Goal: Task Accomplishment & Management: Complete application form

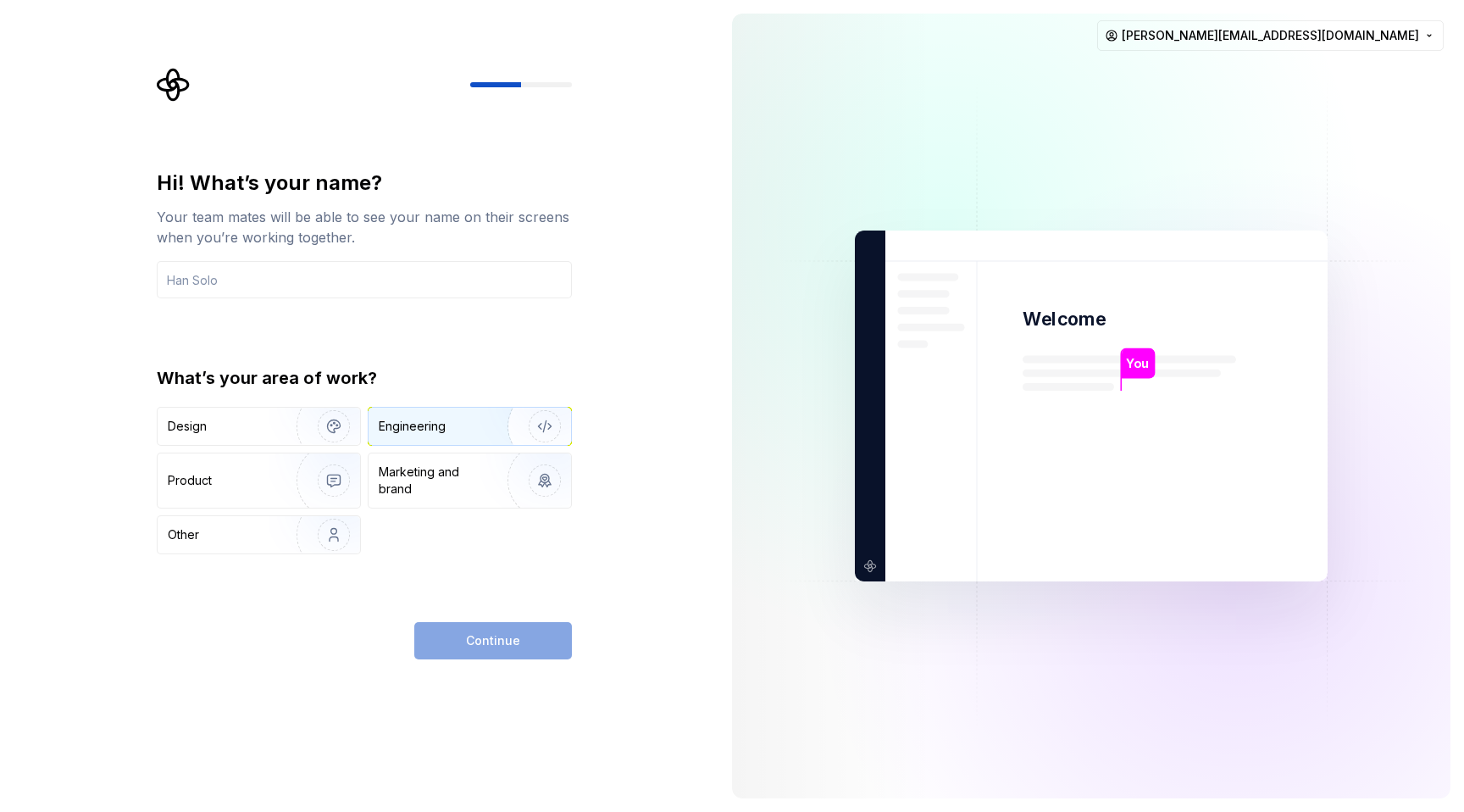
click at [444, 421] on div "Engineering" at bounding box center [412, 426] width 67 height 17
click at [265, 281] on input "text" at bounding box center [365, 279] width 415 height 38
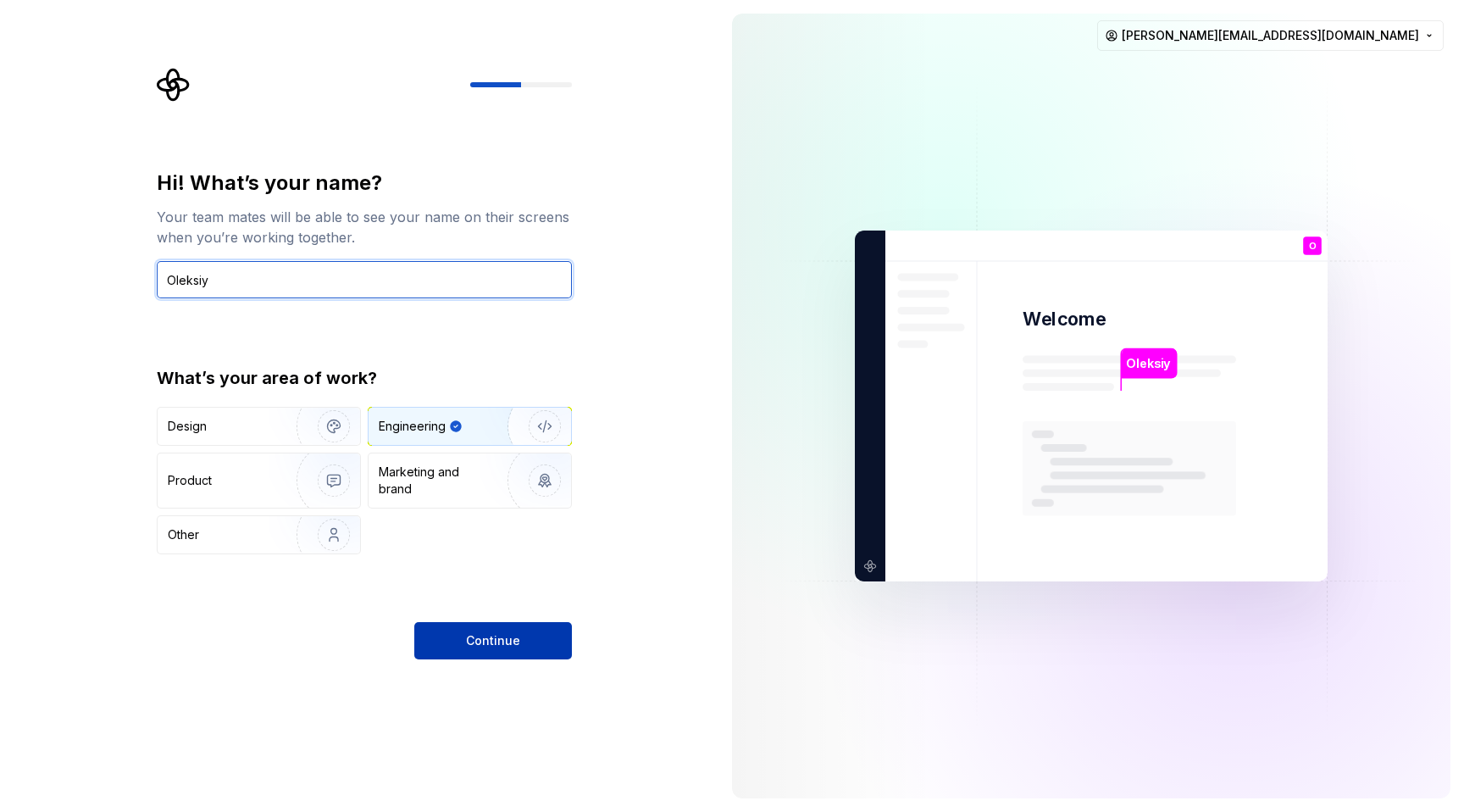
type input "Oleksiy"
click at [499, 632] on span "Continue" at bounding box center [493, 640] width 54 height 17
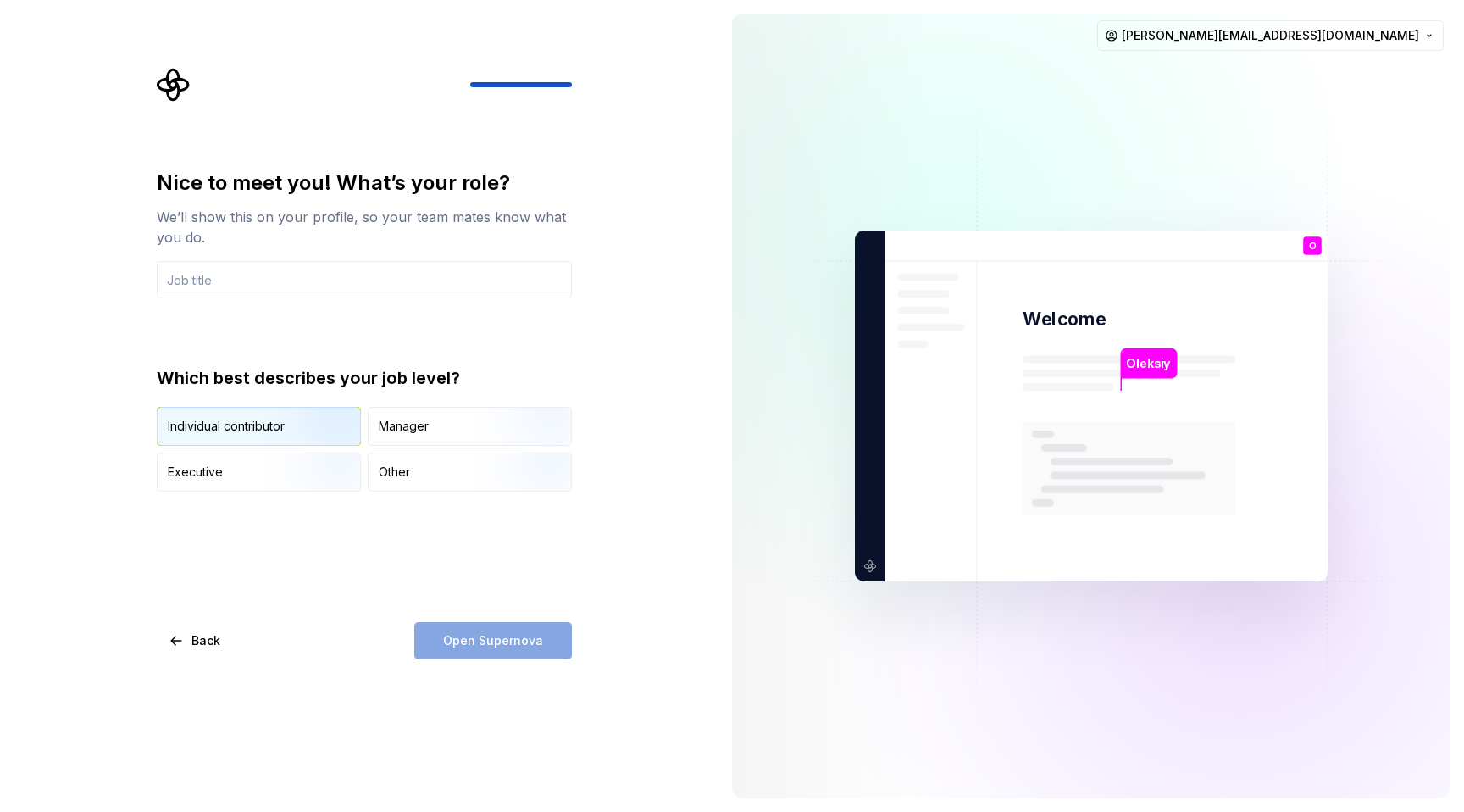
click at [311, 425] on img "button" at bounding box center [319, 447] width 108 height 113
click at [270, 281] on input "text" at bounding box center [365, 279] width 415 height 38
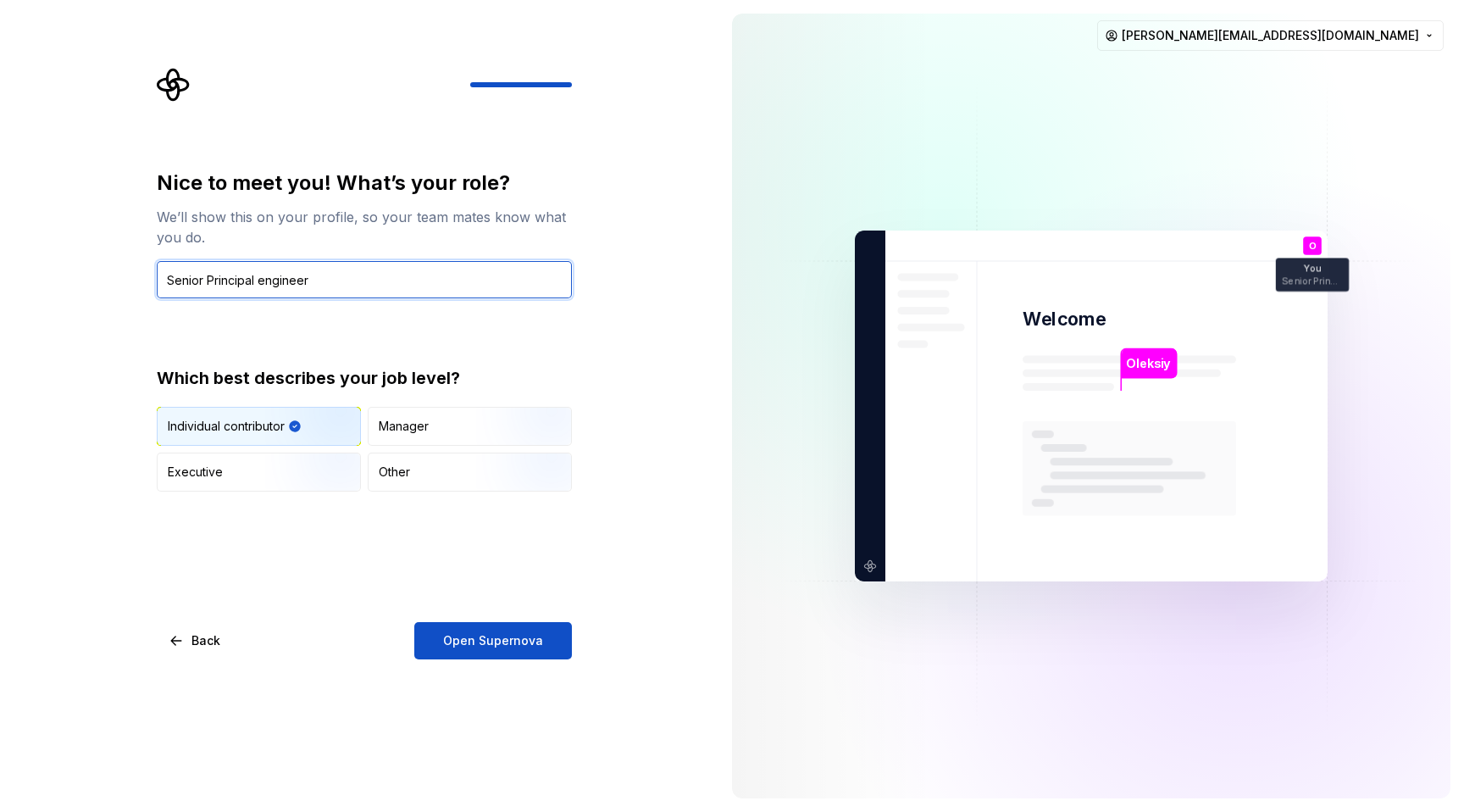
type input "Senior Principal engineer"
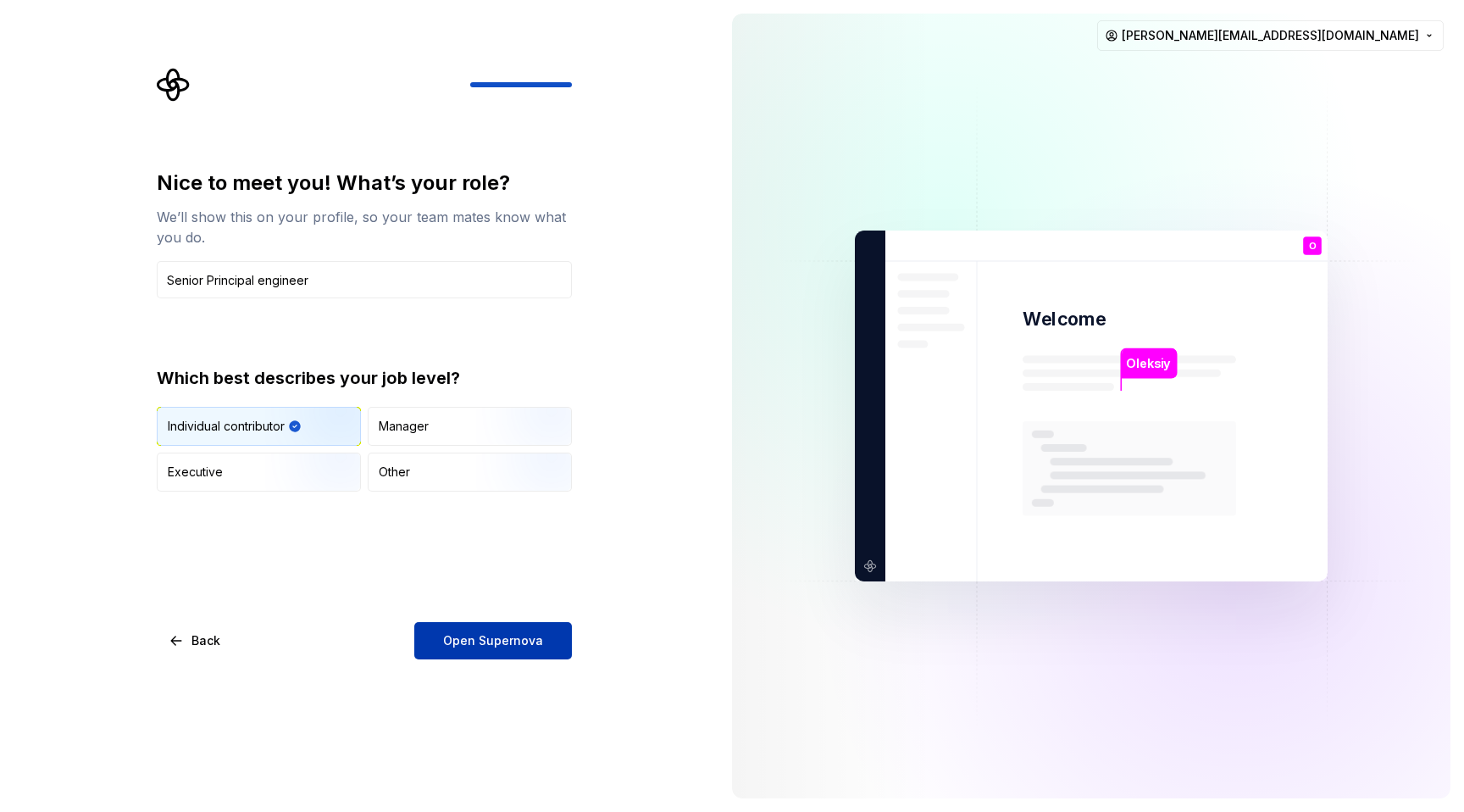
drag, startPoint x: 479, startPoint y: 614, endPoint x: 482, endPoint y: 631, distance: 17.3
click at [479, 614] on div "Nice to meet you! What’s your role? We’ll show this on your profile, so your te…" at bounding box center [365, 413] width 415 height 489
drag, startPoint x: 482, startPoint y: 631, endPoint x: 505, endPoint y: 642, distance: 25.5
click at [482, 631] on button "Open Supernova" at bounding box center [493, 640] width 158 height 38
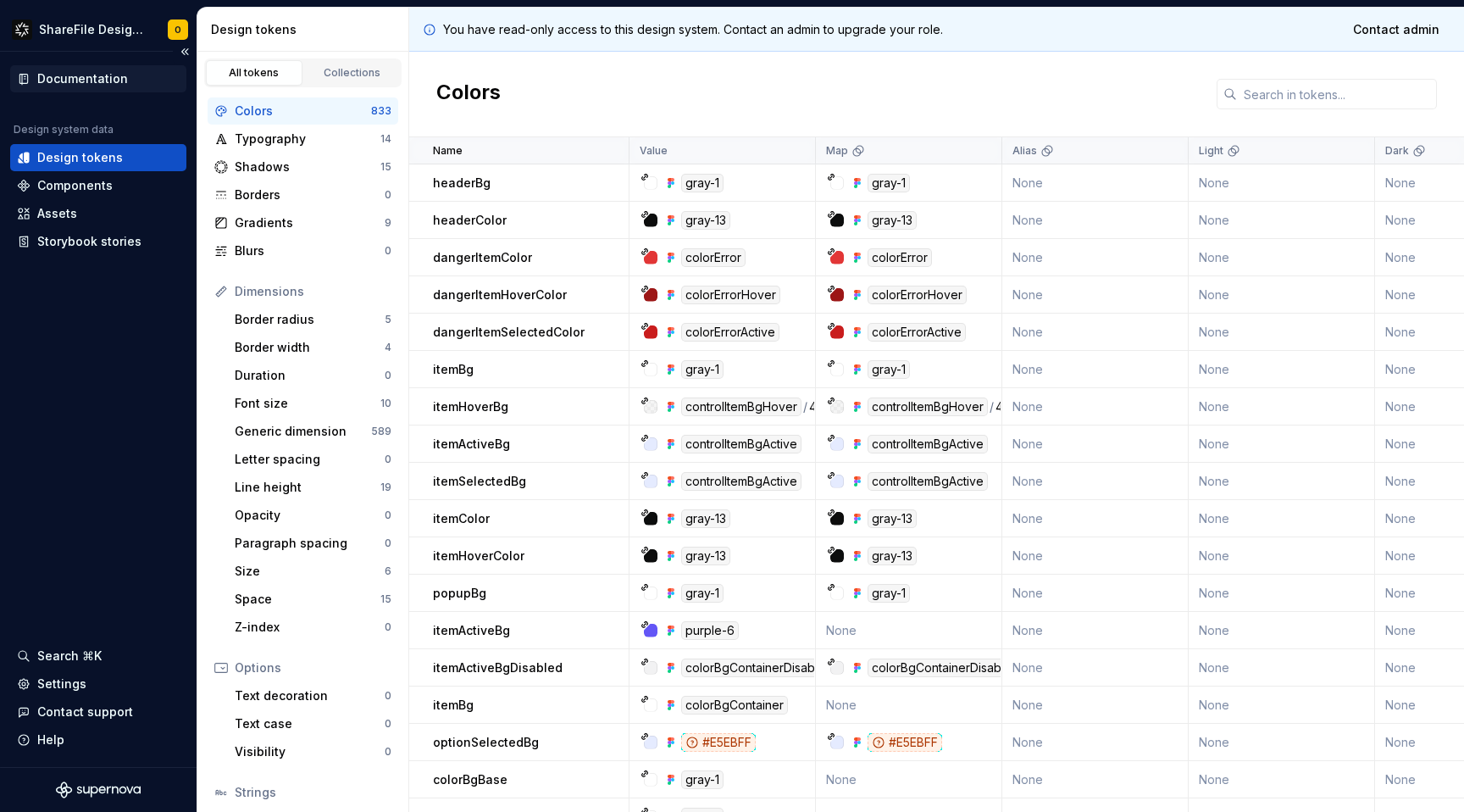
click at [67, 78] on div "Documentation" at bounding box center [83, 78] width 91 height 17
